Goal: Task Accomplishment & Management: Manage account settings

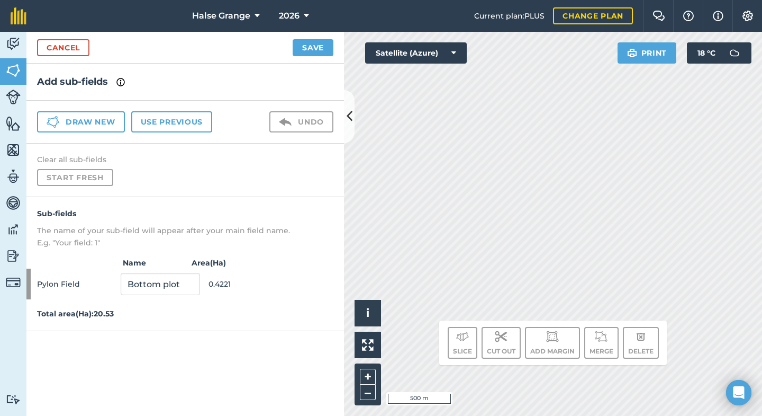
click at [76, 47] on link "Cancel" at bounding box center [63, 47] width 52 height 17
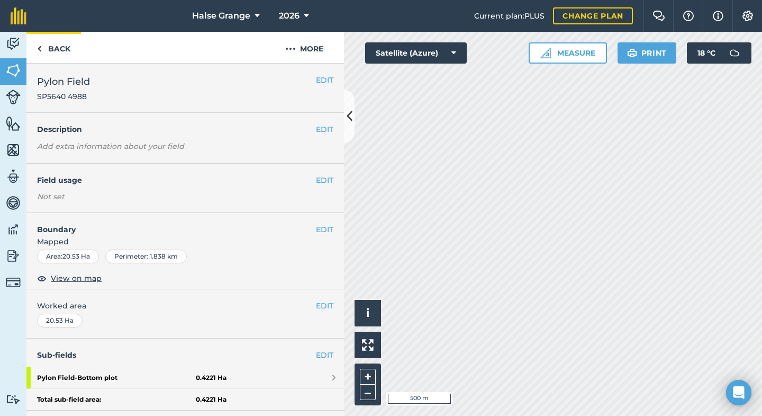
click at [51, 48] on link "Back" at bounding box center [53, 47] width 55 height 31
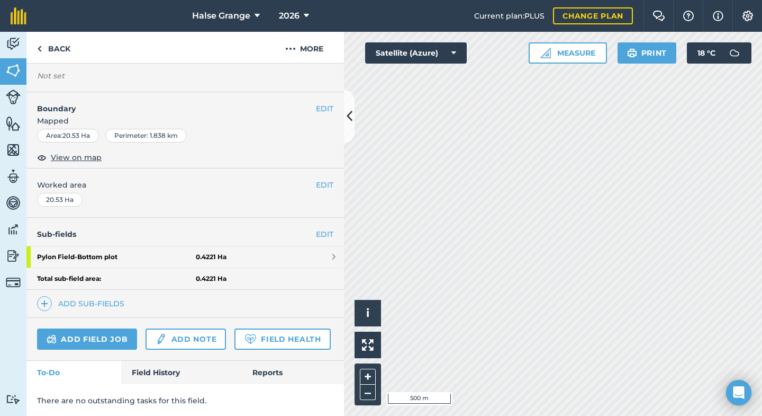
scroll to position [120, 0]
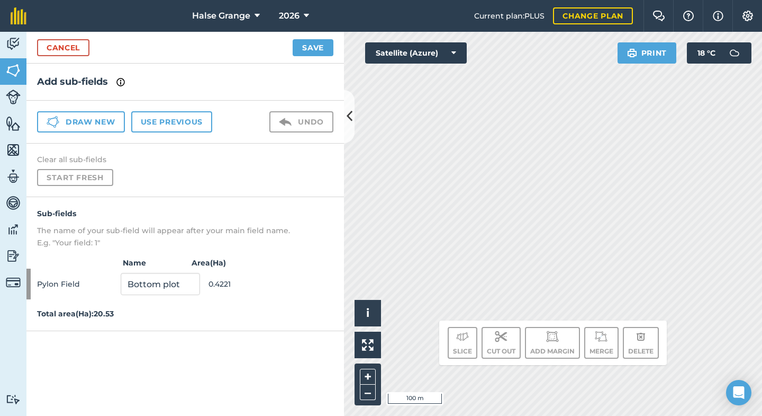
click at [70, 52] on link "Cancel" at bounding box center [63, 47] width 52 height 17
